Goal: Task Accomplishment & Management: Manage account settings

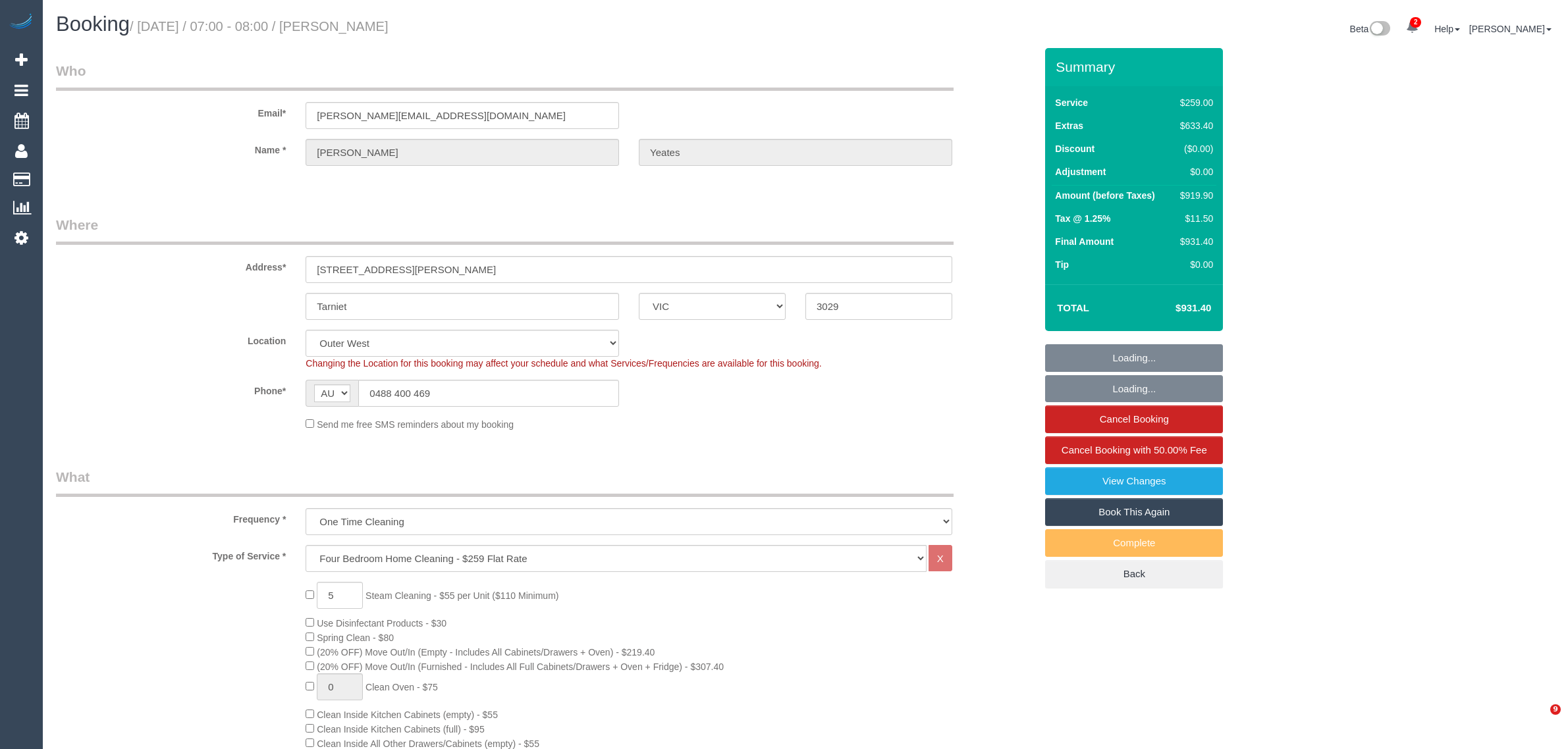
select select "VIC"
select select "number:28"
select select "number:15"
select select "number:19"
select select "number:25"
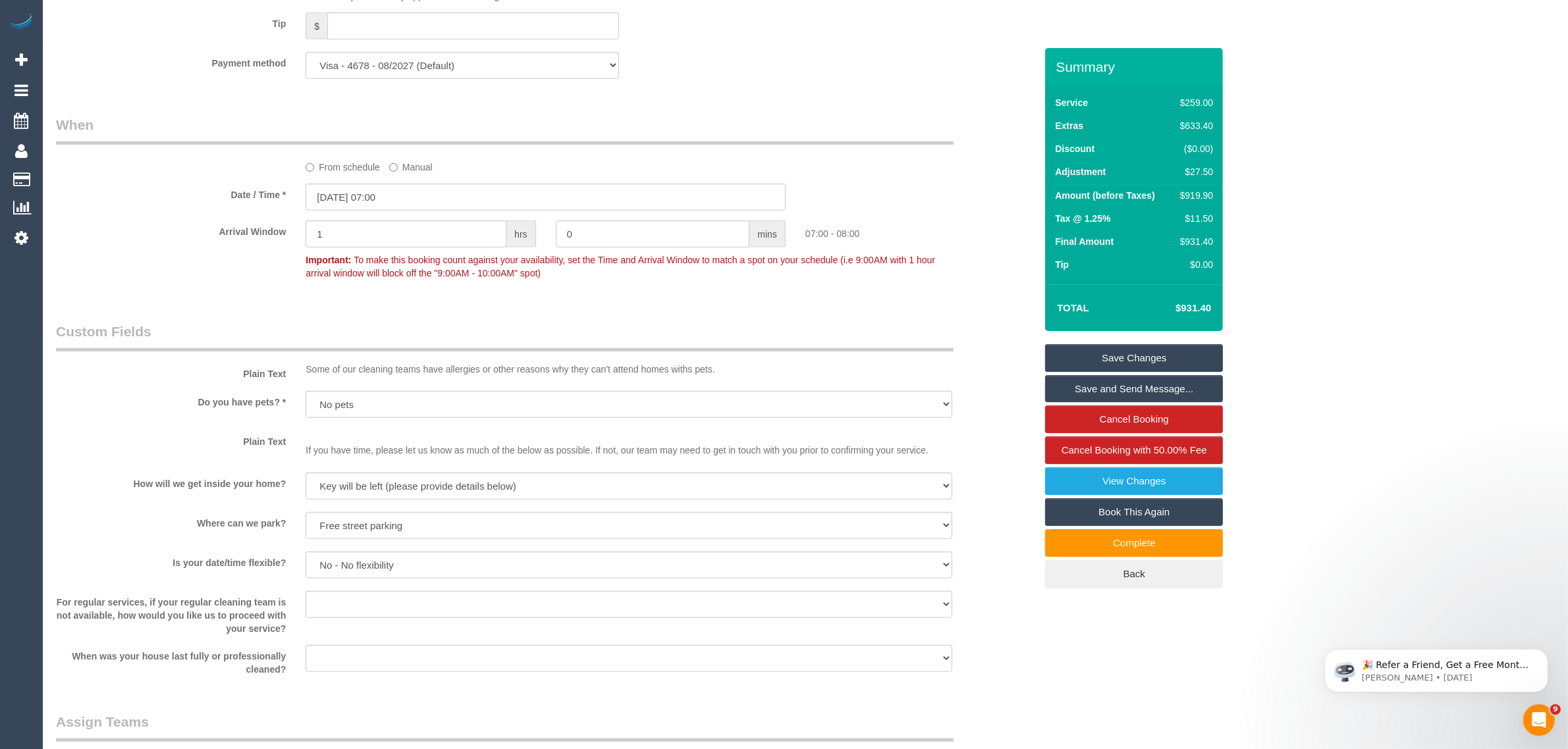
scroll to position [988, 0]
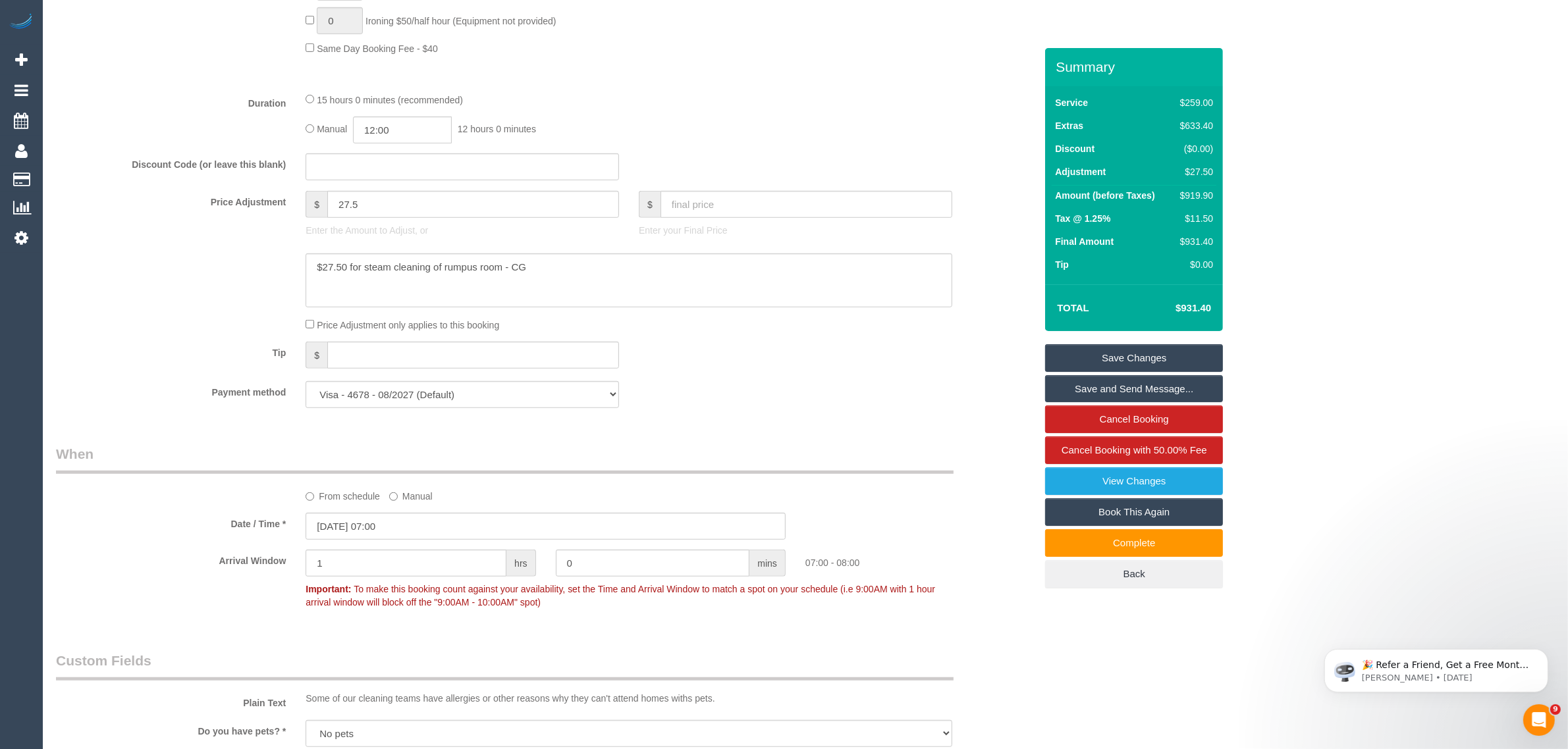
click at [709, 364] on div "Tip $" at bounding box center [546, 356] width 999 height 29
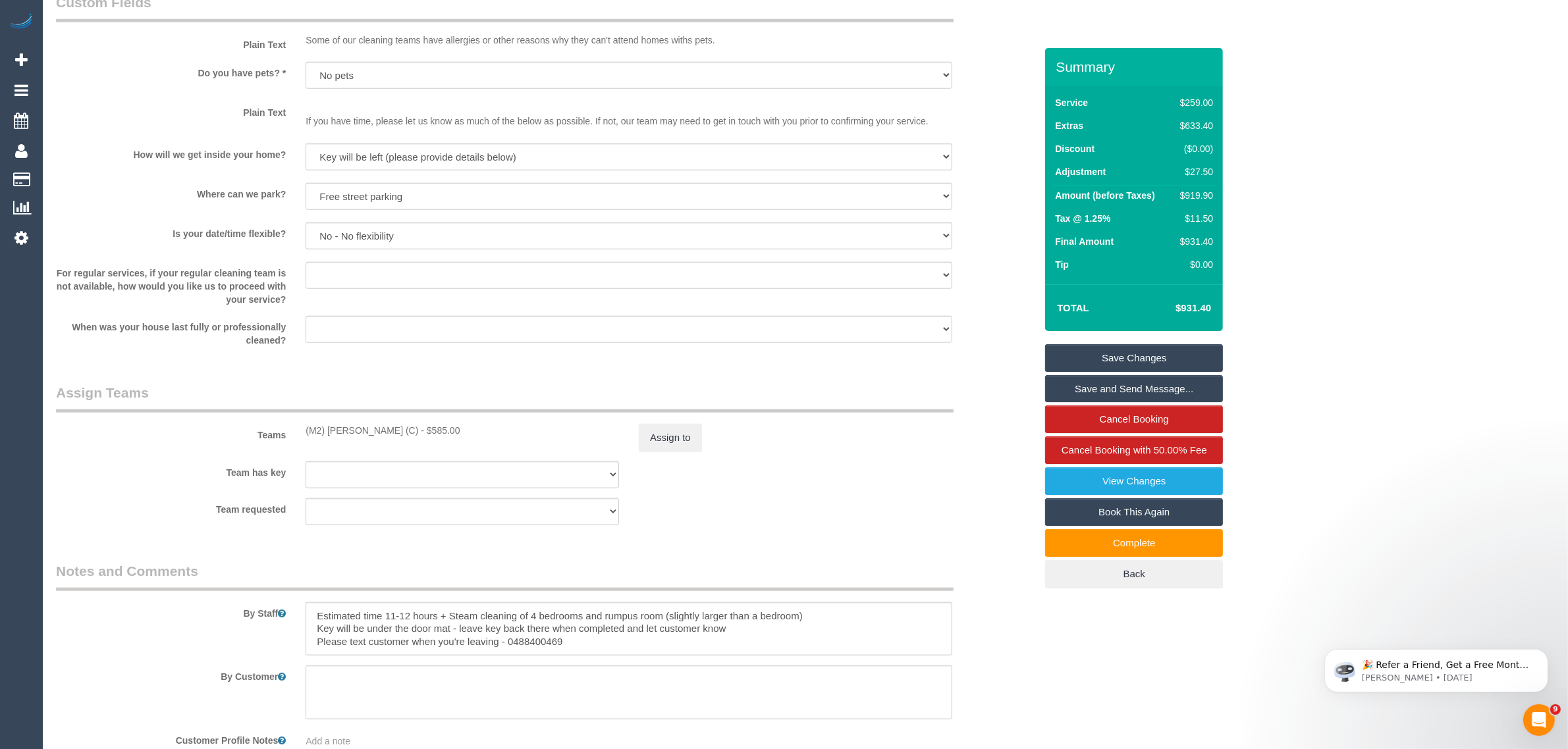
scroll to position [1975, 0]
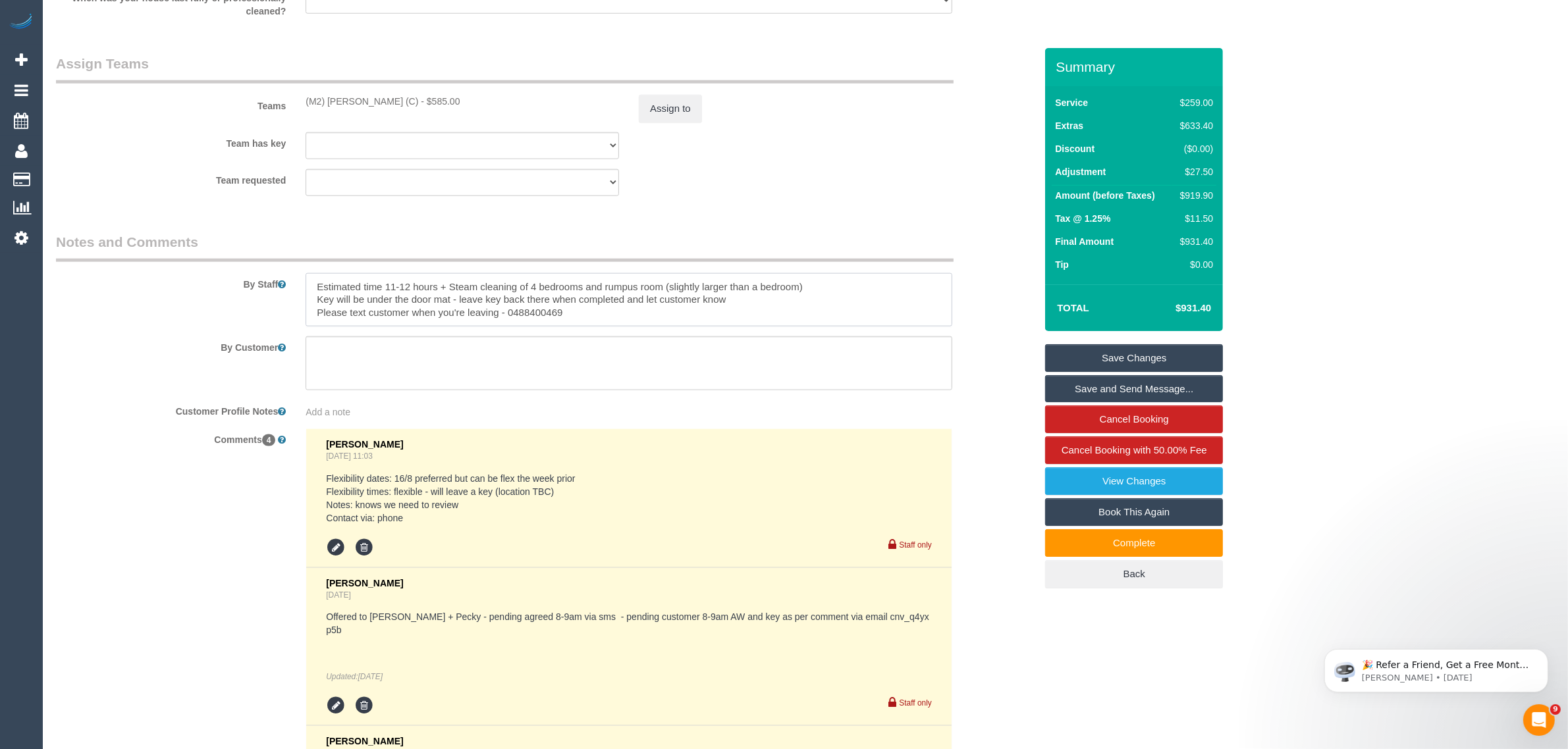
drag, startPoint x: 437, startPoint y: 282, endPoint x: 311, endPoint y: 282, distance: 126.0
click at [310, 283] on textarea at bounding box center [629, 300] width 646 height 54
click at [539, 237] on legend "Notes and Comments" at bounding box center [504, 247] width 898 height 29
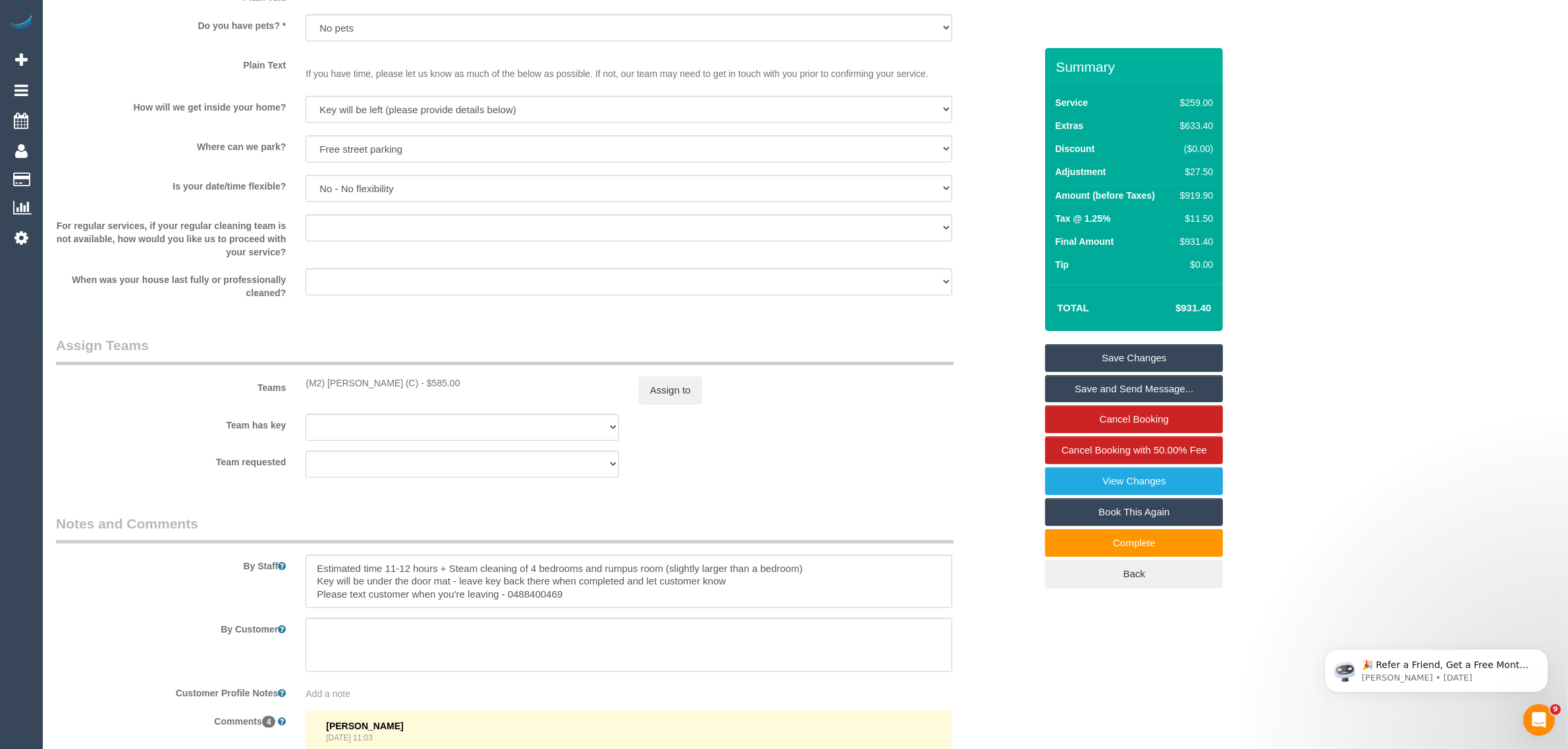
scroll to position [2023, 0]
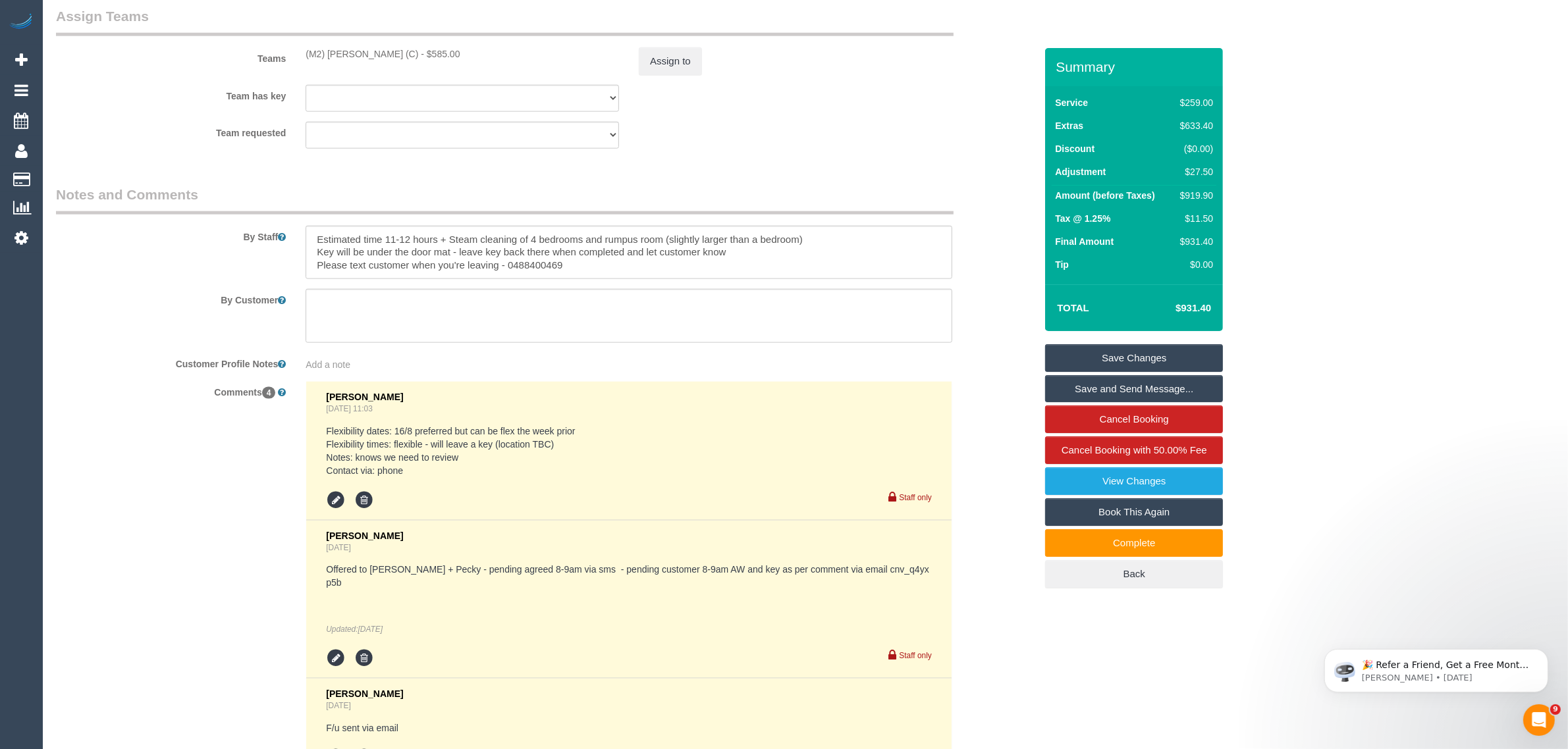
click at [977, 320] on div "By Customer" at bounding box center [546, 316] width 999 height 54
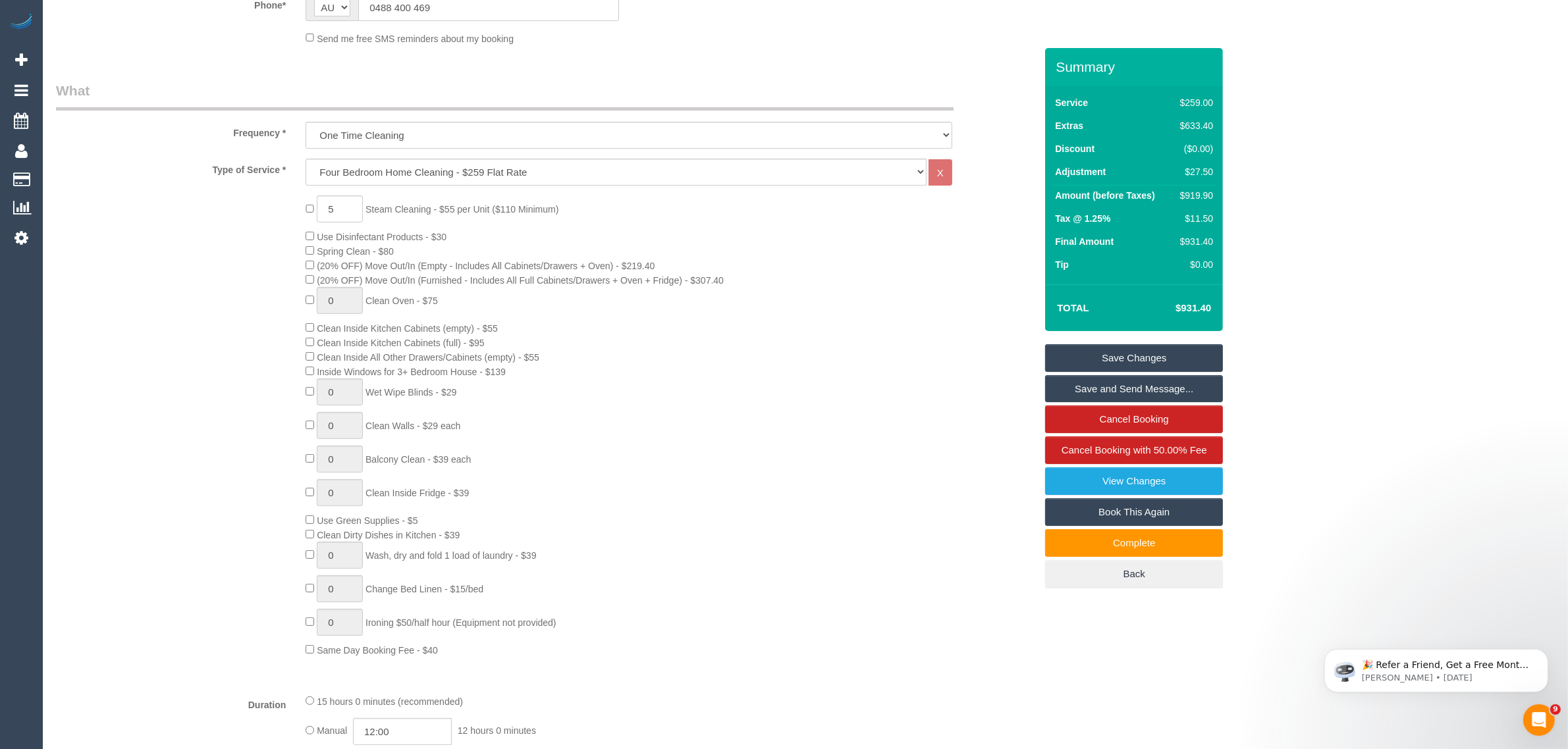
scroll to position [376, 0]
click at [313, 376] on div "5 Steam Cleaning - $55 per Unit ($110 Minimum) Use Disinfectant Products - $30 …" at bounding box center [670, 435] width 749 height 461
drag, startPoint x: 597, startPoint y: 229, endPoint x: 369, endPoint y: 207, distance: 229.1
click at [369, 207] on div "5 Steam Cleaning - $55 per Unit ($110 Minimum) Use Disinfectant Products - $30 …" at bounding box center [670, 435] width 749 height 461
click at [631, 407] on div "5 Steam Cleaning - $55 per Unit ($110 Minimum) Use Disinfectant Products - $30 …" at bounding box center [670, 435] width 749 height 461
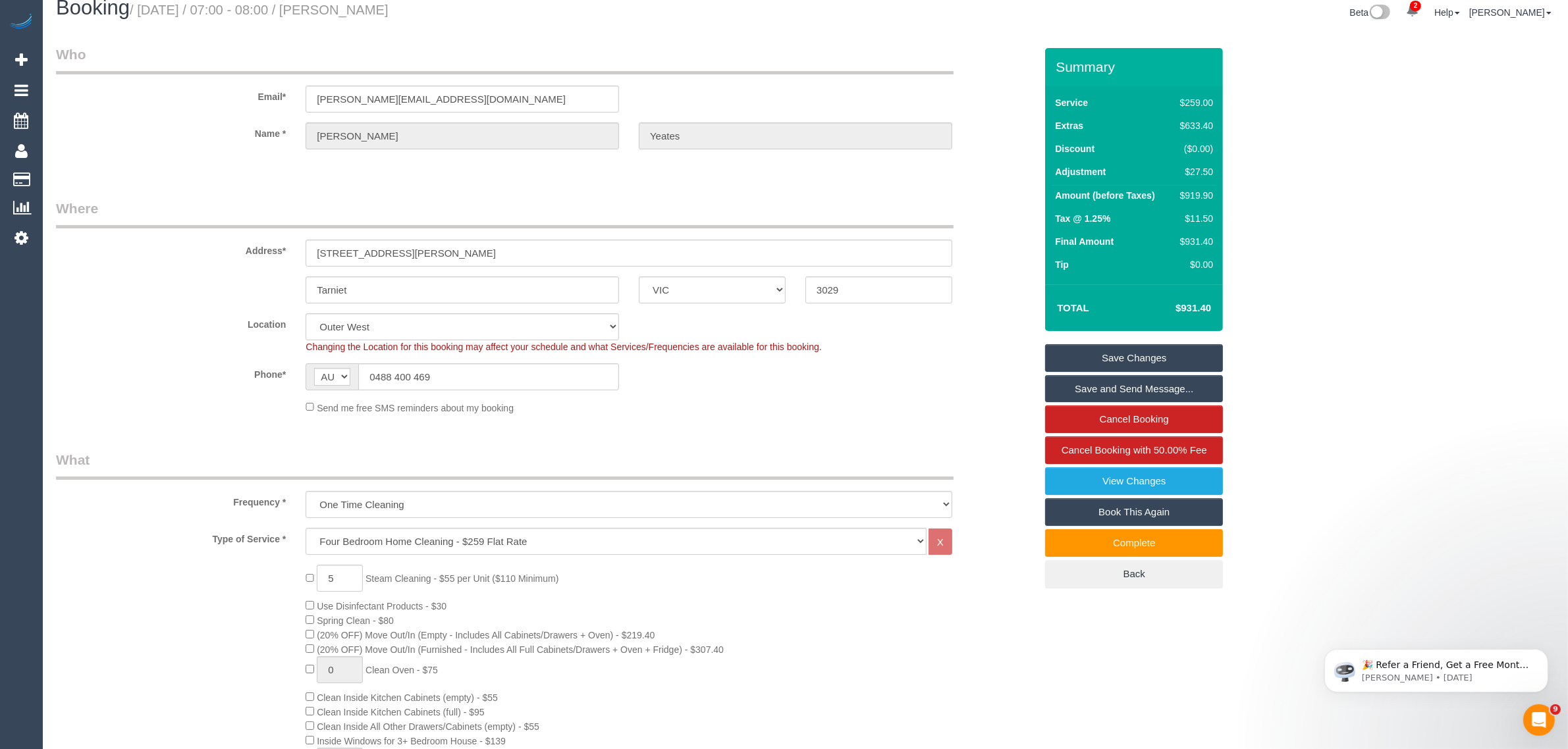
scroll to position [0, 0]
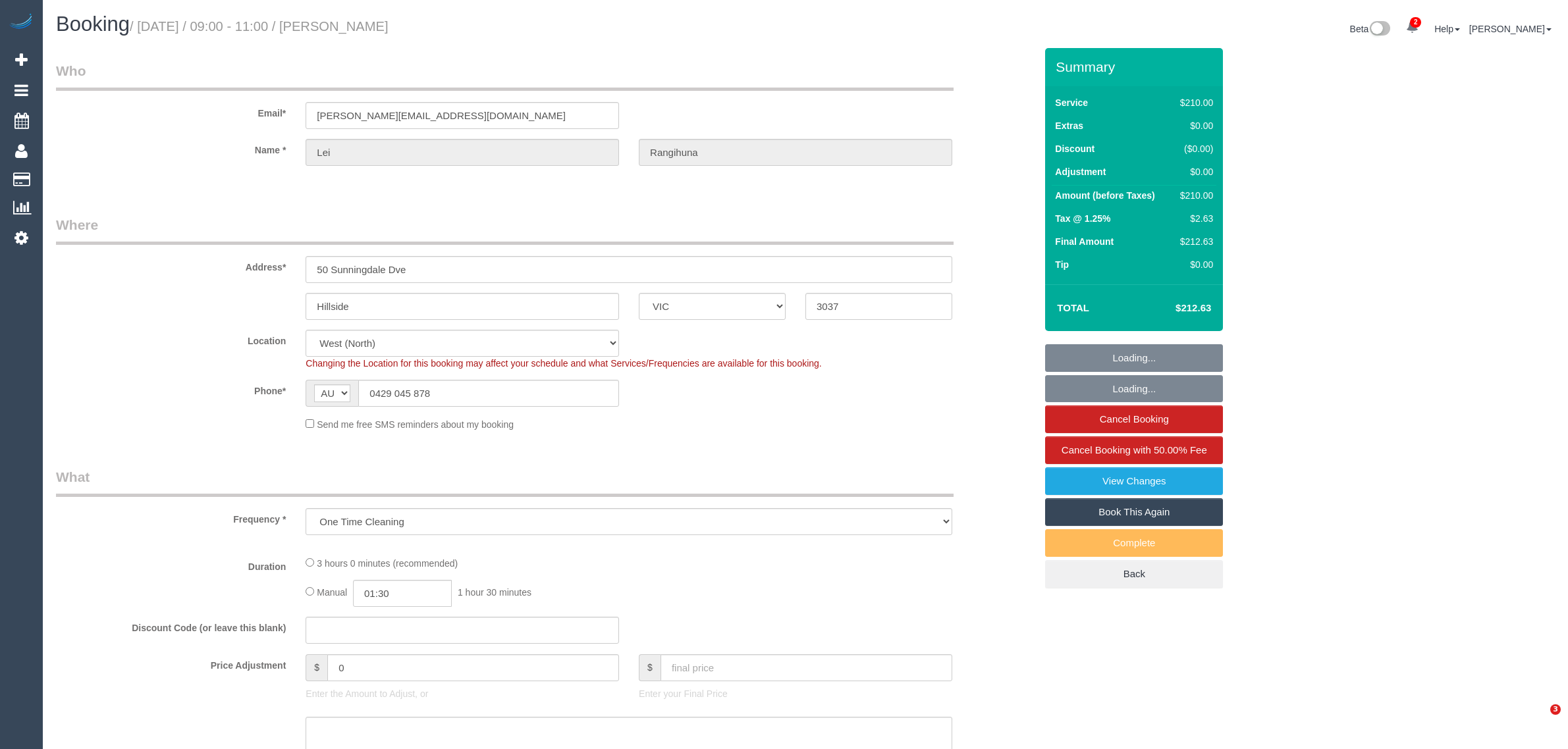
select select "VIC"
select select "string:stripe-pm_1PqppR2GScqysDRVChS9sRwO"
select select "number:29"
select select "number:14"
select select "number:19"
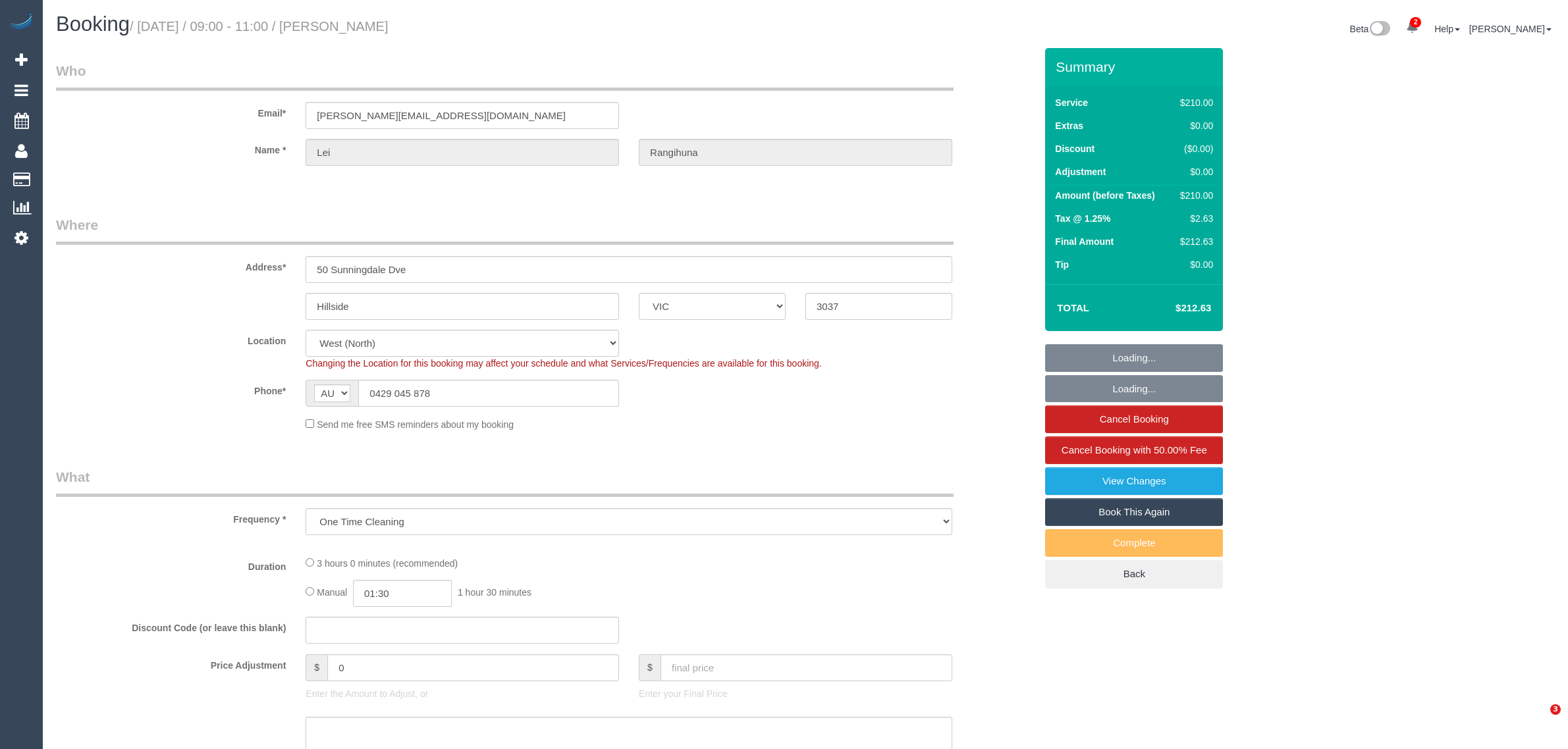
select select "number:36"
select select "object:802"
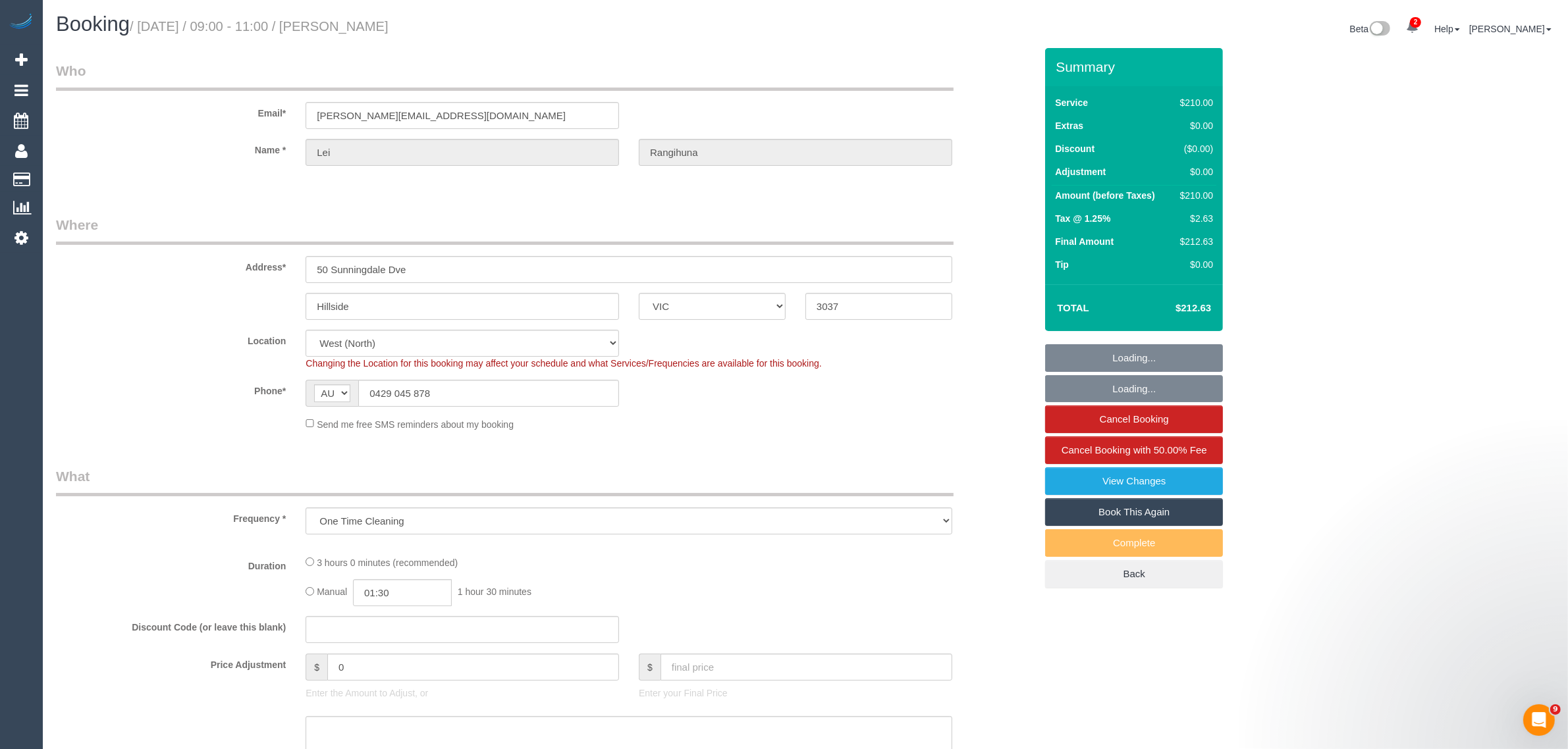
select select "180"
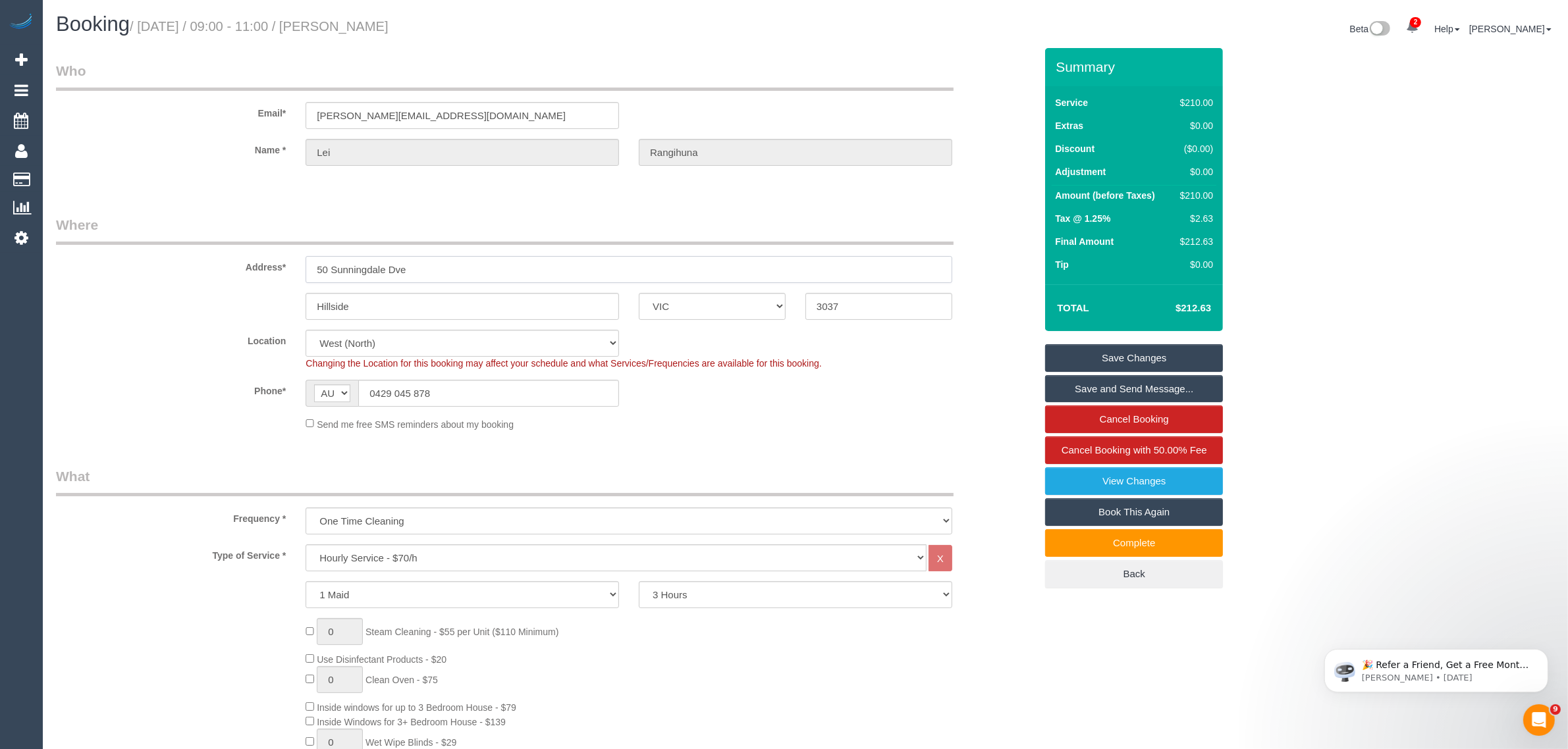
click at [469, 261] on input "50 Sunningdale Dve" at bounding box center [629, 269] width 646 height 27
click at [581, 315] on input "Hillside" at bounding box center [462, 306] width 313 height 27
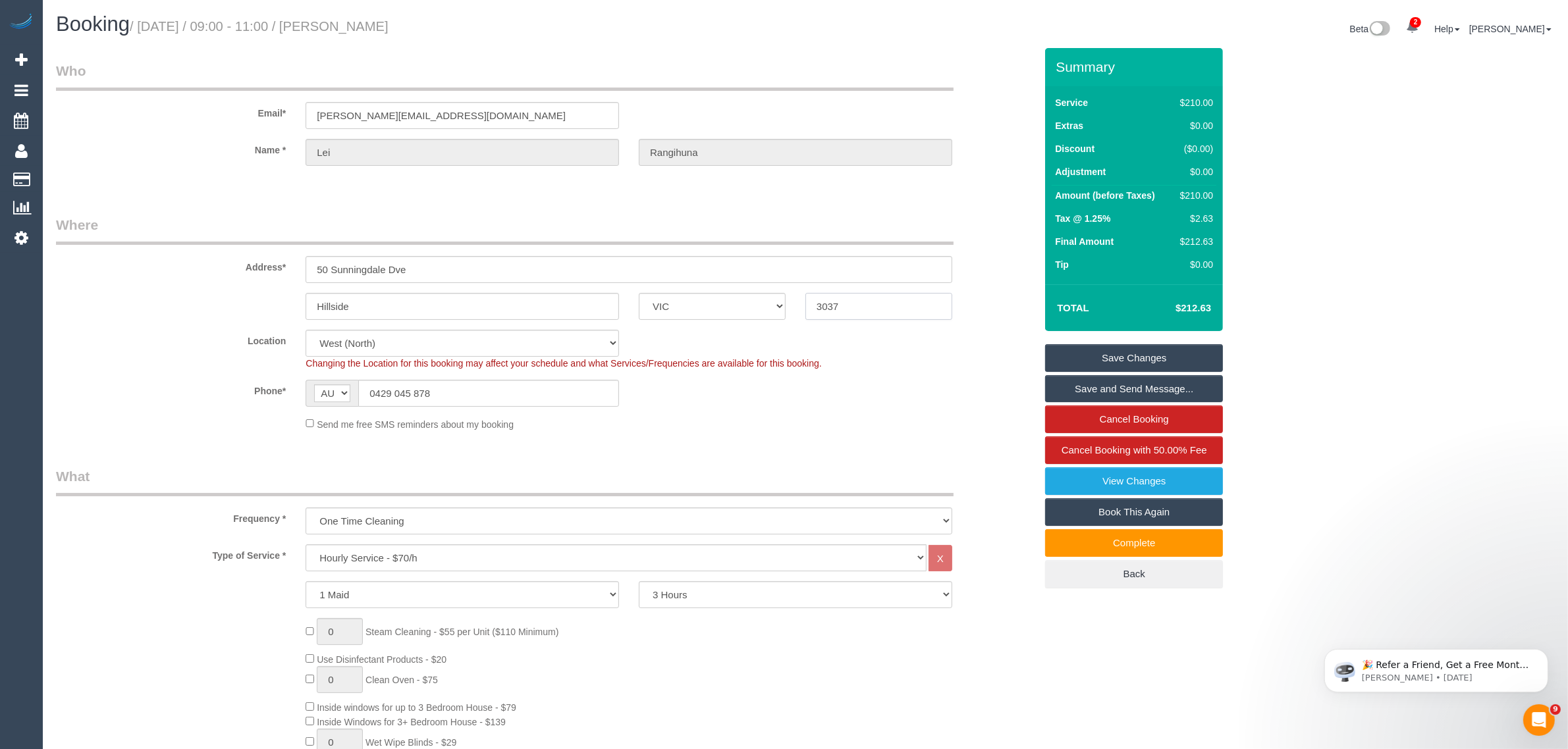
click at [876, 301] on input "3037" at bounding box center [879, 306] width 147 height 27
